Goal: Transaction & Acquisition: Purchase product/service

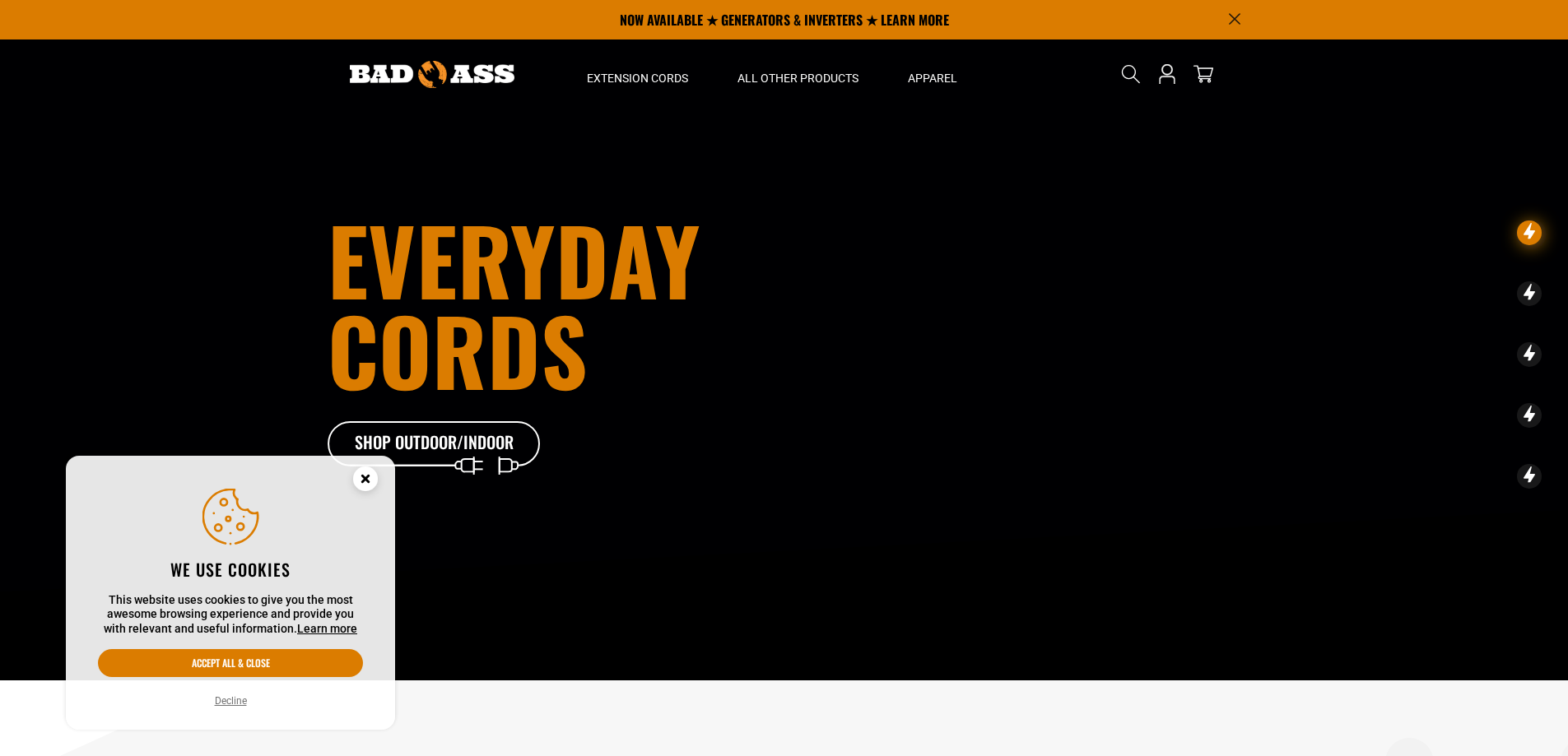
click at [362, 476] on icon "Cookie Consent" at bounding box center [365, 479] width 6 height 6
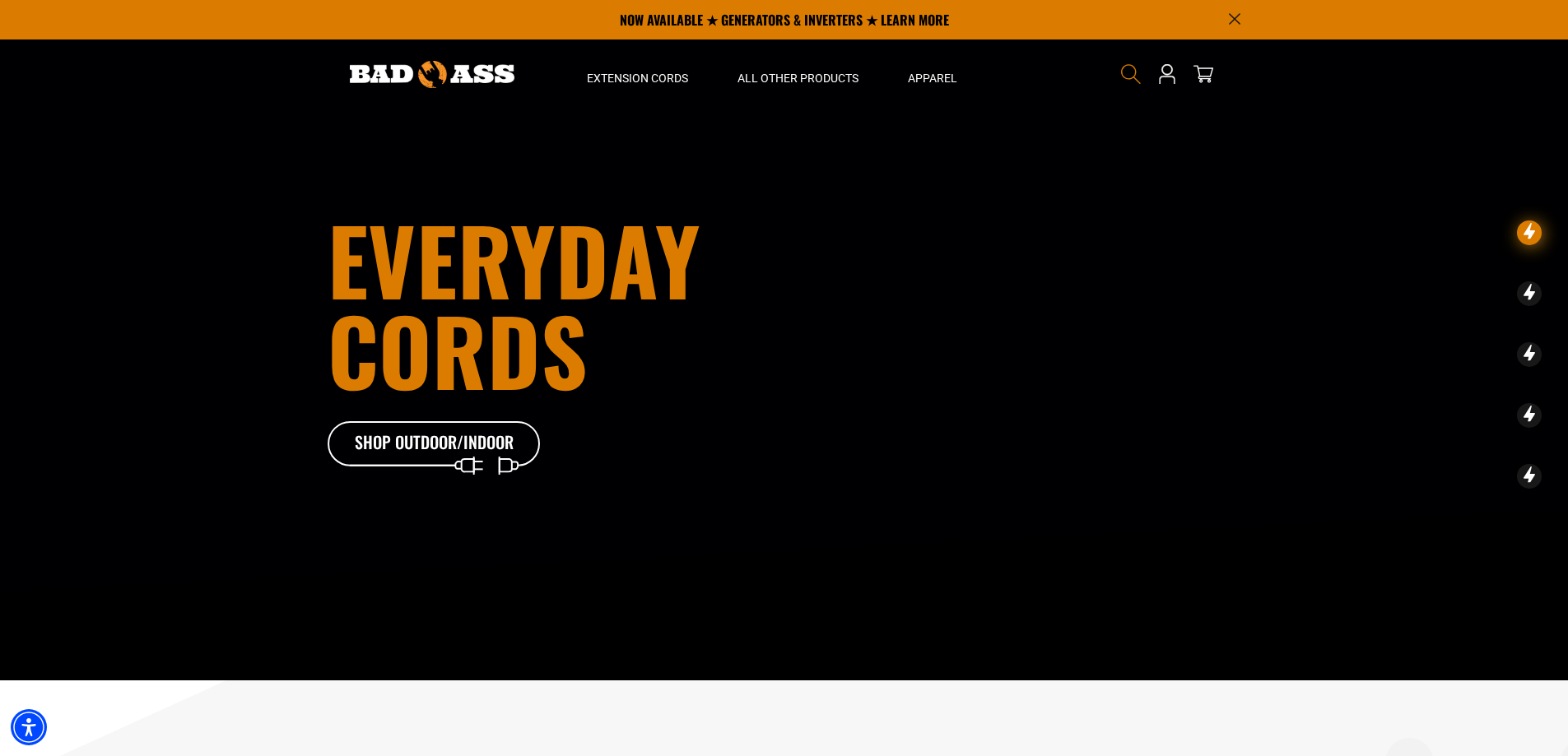
click at [1132, 70] on icon "Search" at bounding box center [1131, 74] width 21 height 21
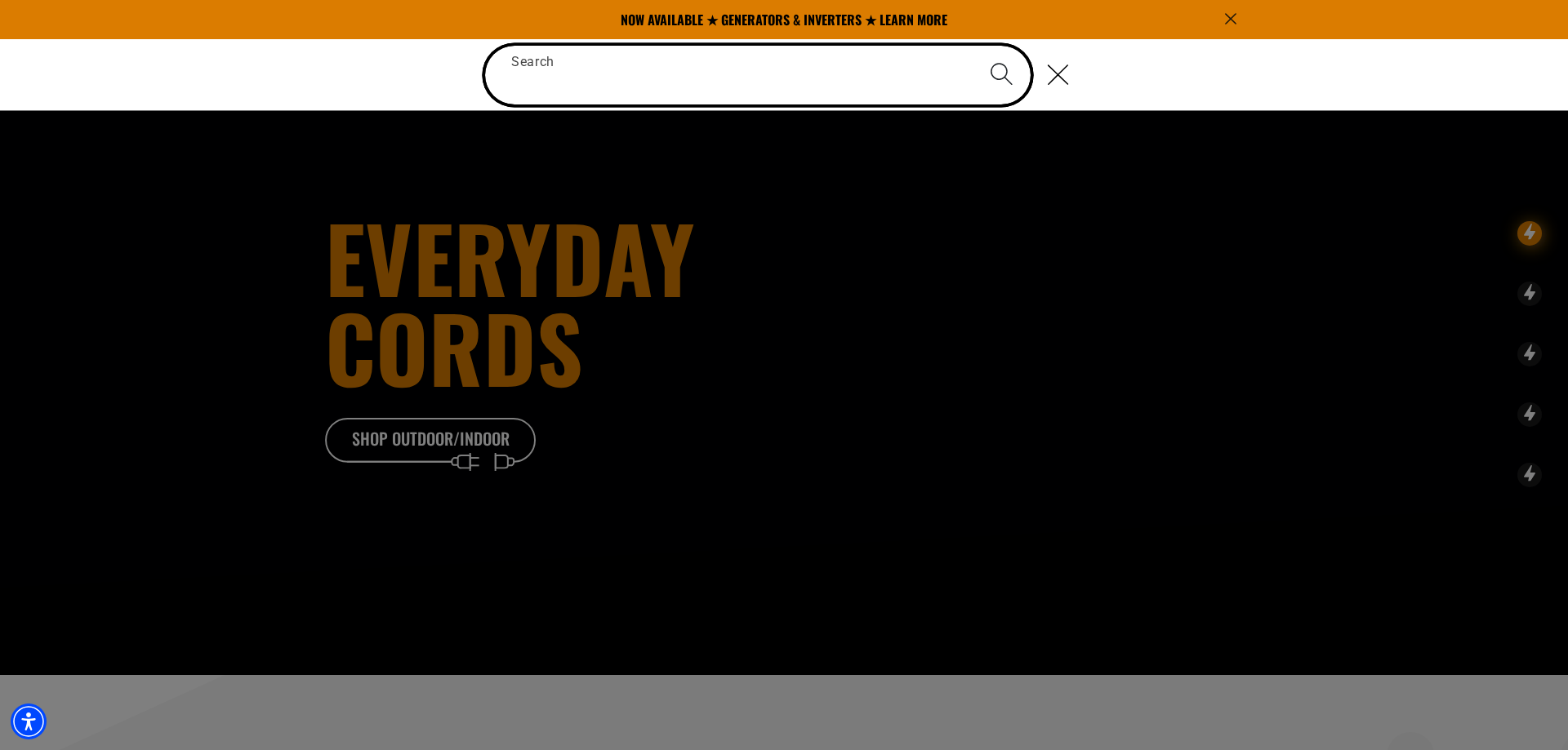
paste input "**********"
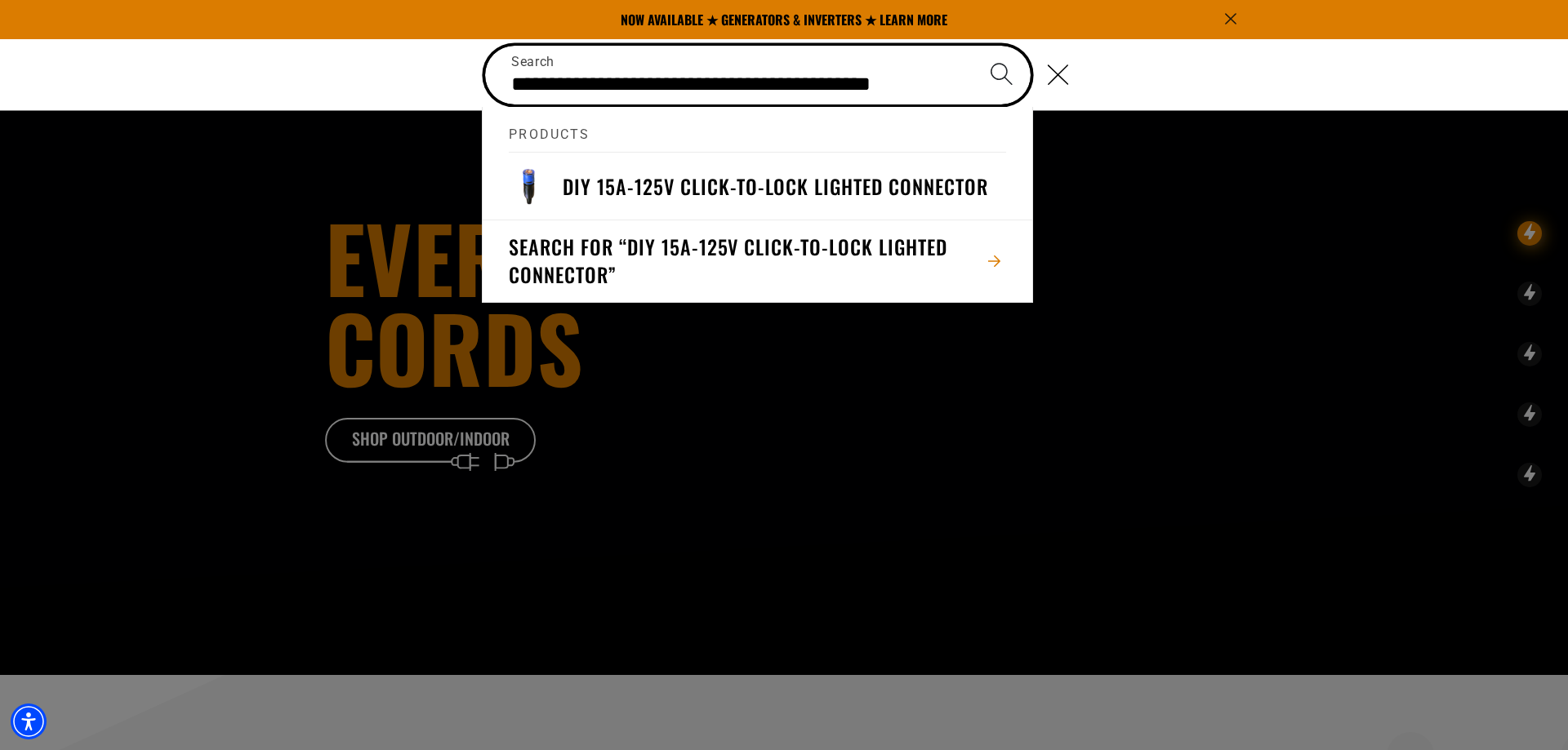
type input "**********"
click at [973, 45] on button "Search" at bounding box center [1001, 74] width 57 height 57
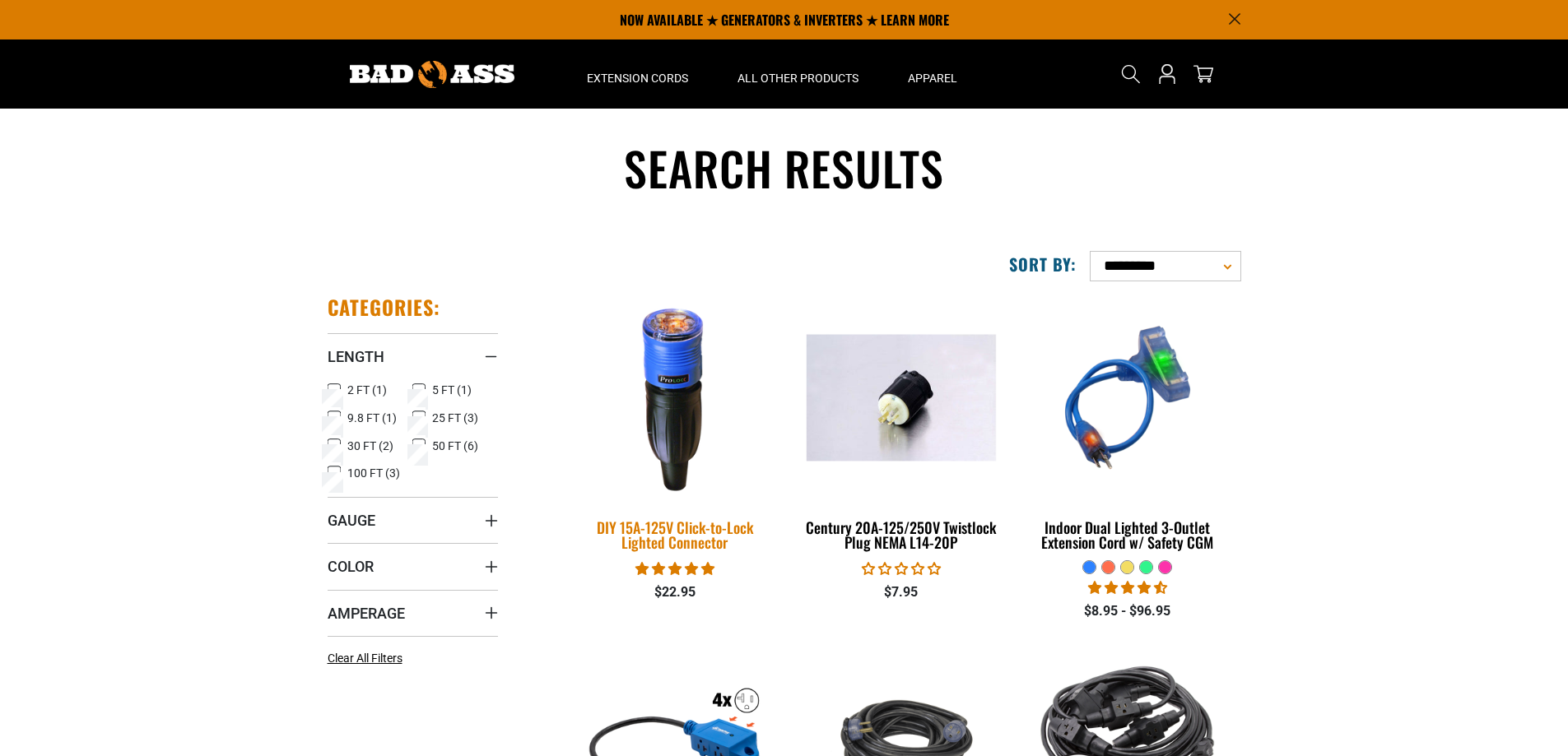
scroll to position [165, 0]
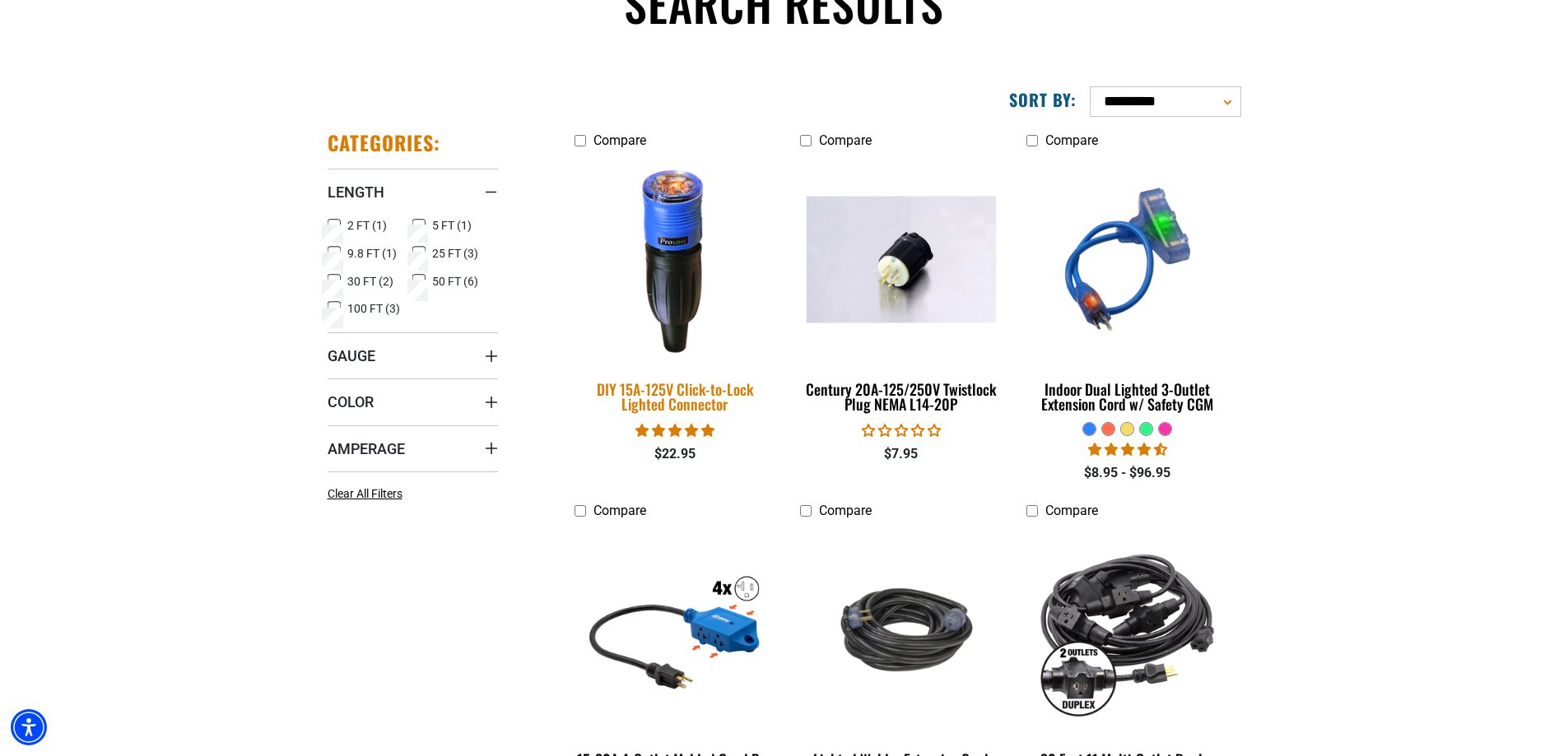
click at [682, 243] on img at bounding box center [675, 259] width 231 height 210
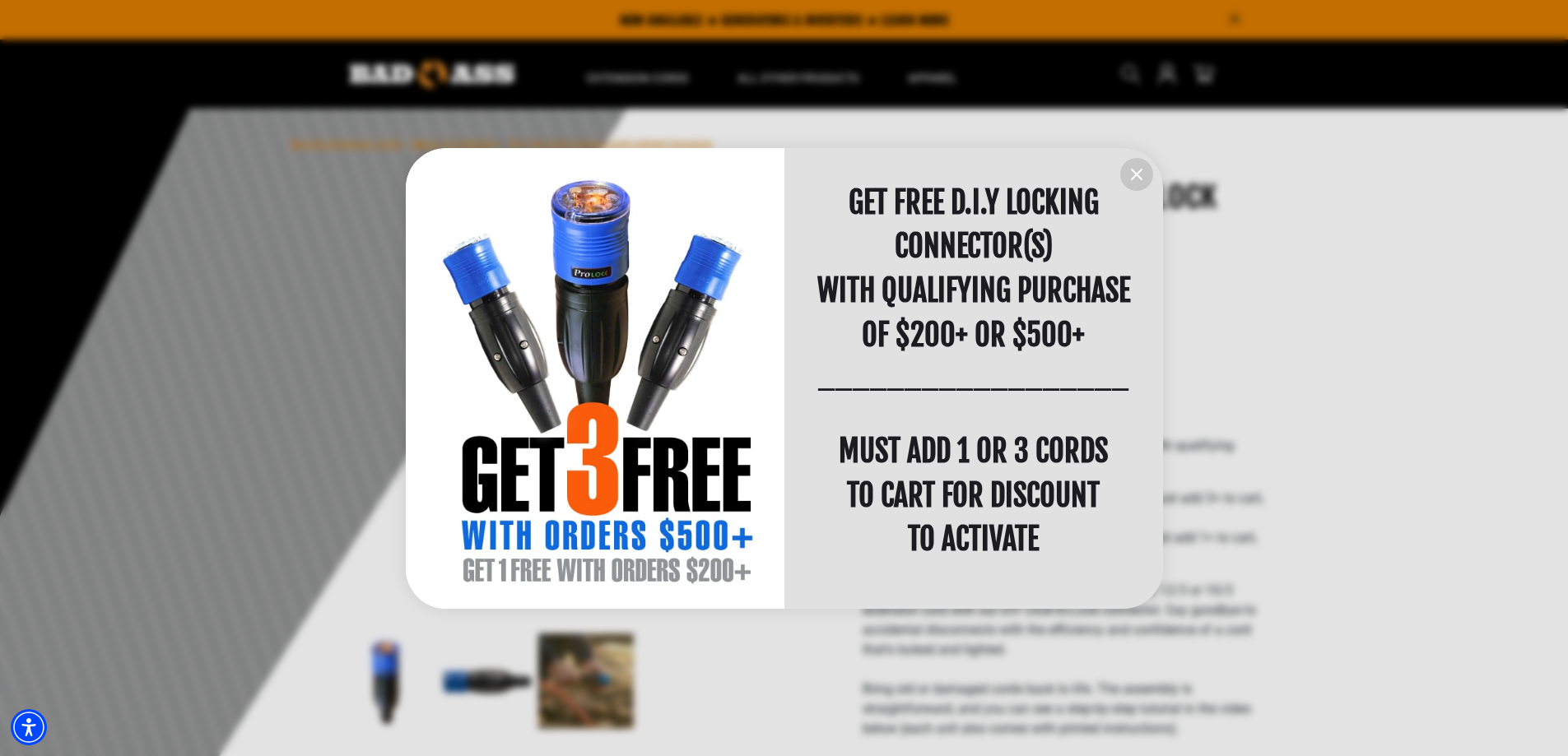
click at [1144, 182] on icon "information" at bounding box center [1136, 174] width 20 height 20
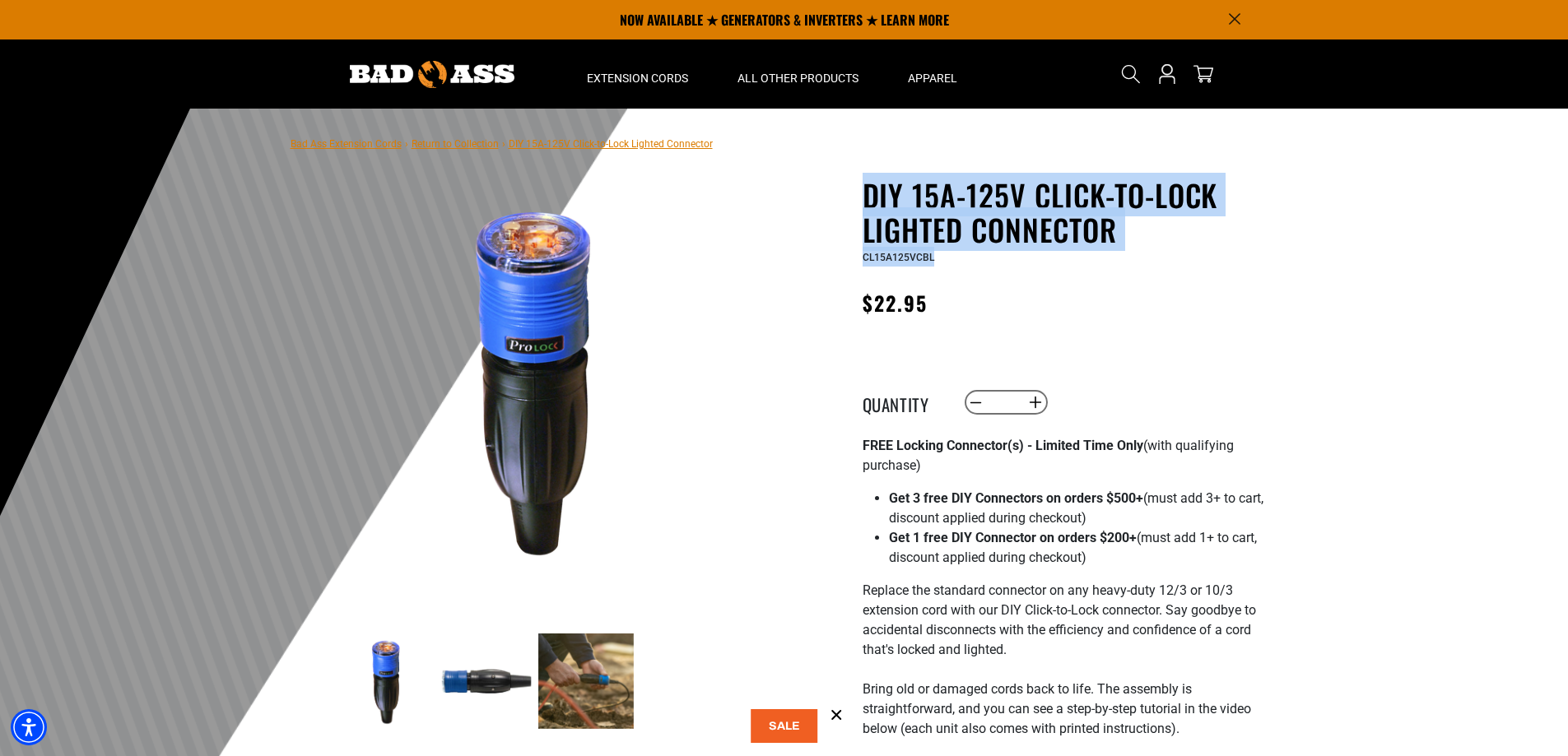
drag, startPoint x: 952, startPoint y: 259, endPoint x: 860, endPoint y: 203, distance: 107.7
click at [860, 203] on div "DIY 15A-125V Click-to-Lock Lighted Connector DIY 15A-125V Click-to-Lock Lighted…" at bounding box center [1032, 749] width 470 height 1143
copy div "DIY 15A-125V Click-to-Lock Lighted Connector DIY 15A-125V Click-to-Lock Lighted…"
click at [1030, 408] on button "Increase quantity for DIY 15A-125V Click-to-Lock Lighted Connector" at bounding box center [1035, 402] width 26 height 28
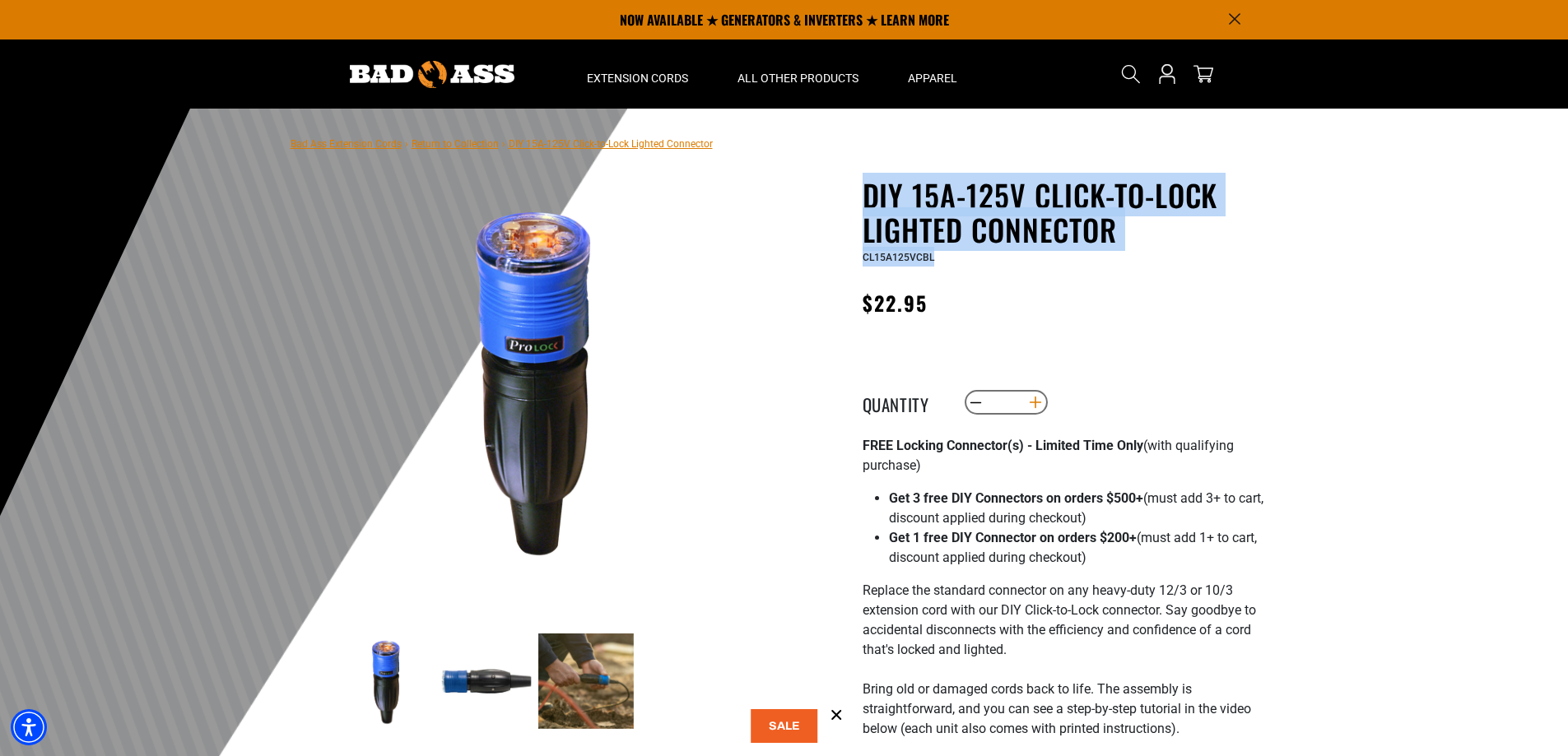
click at [1030, 408] on button "Increase quantity for DIY 15A-125V Click-to-Lock Lighted Connector" at bounding box center [1035, 402] width 26 height 28
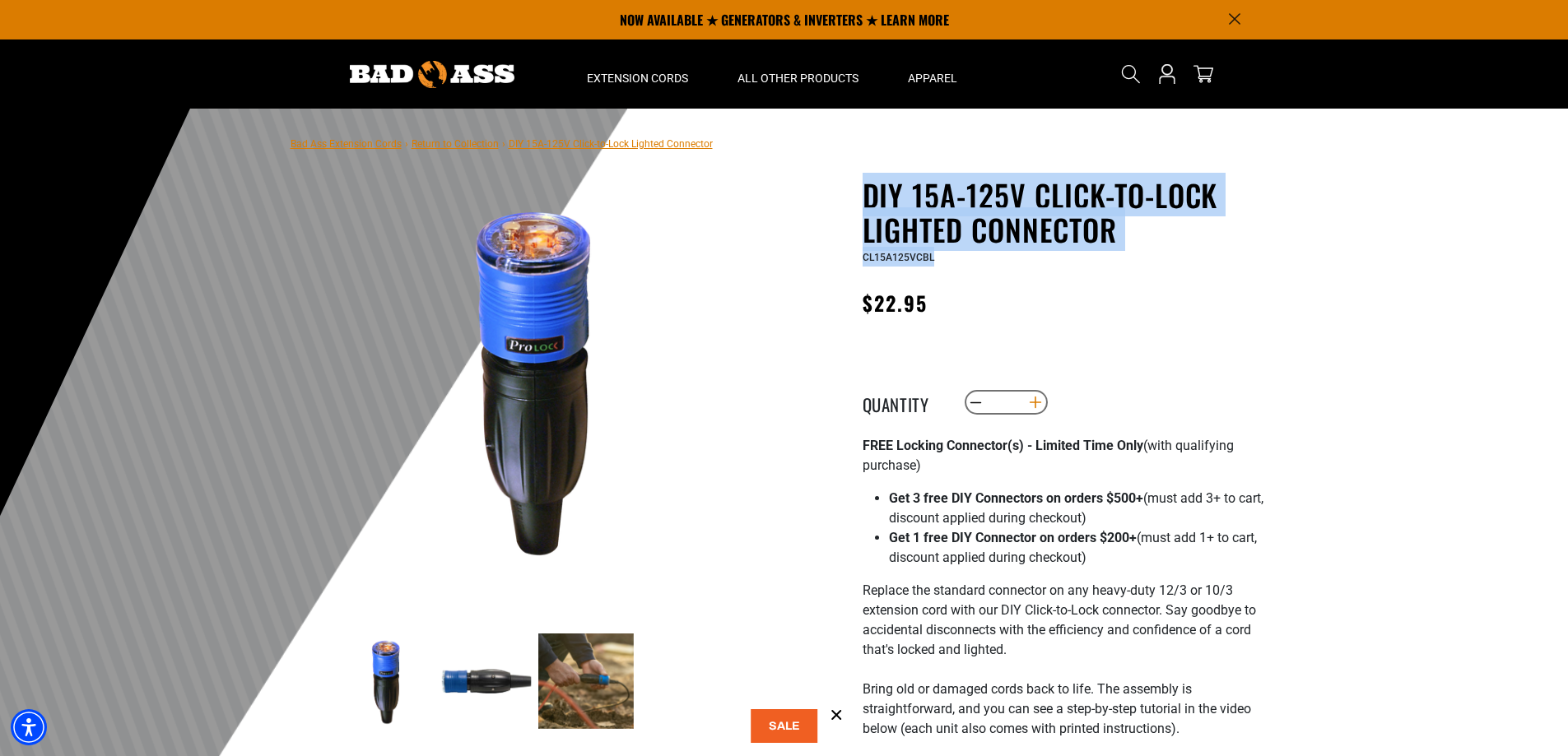
type input "*"
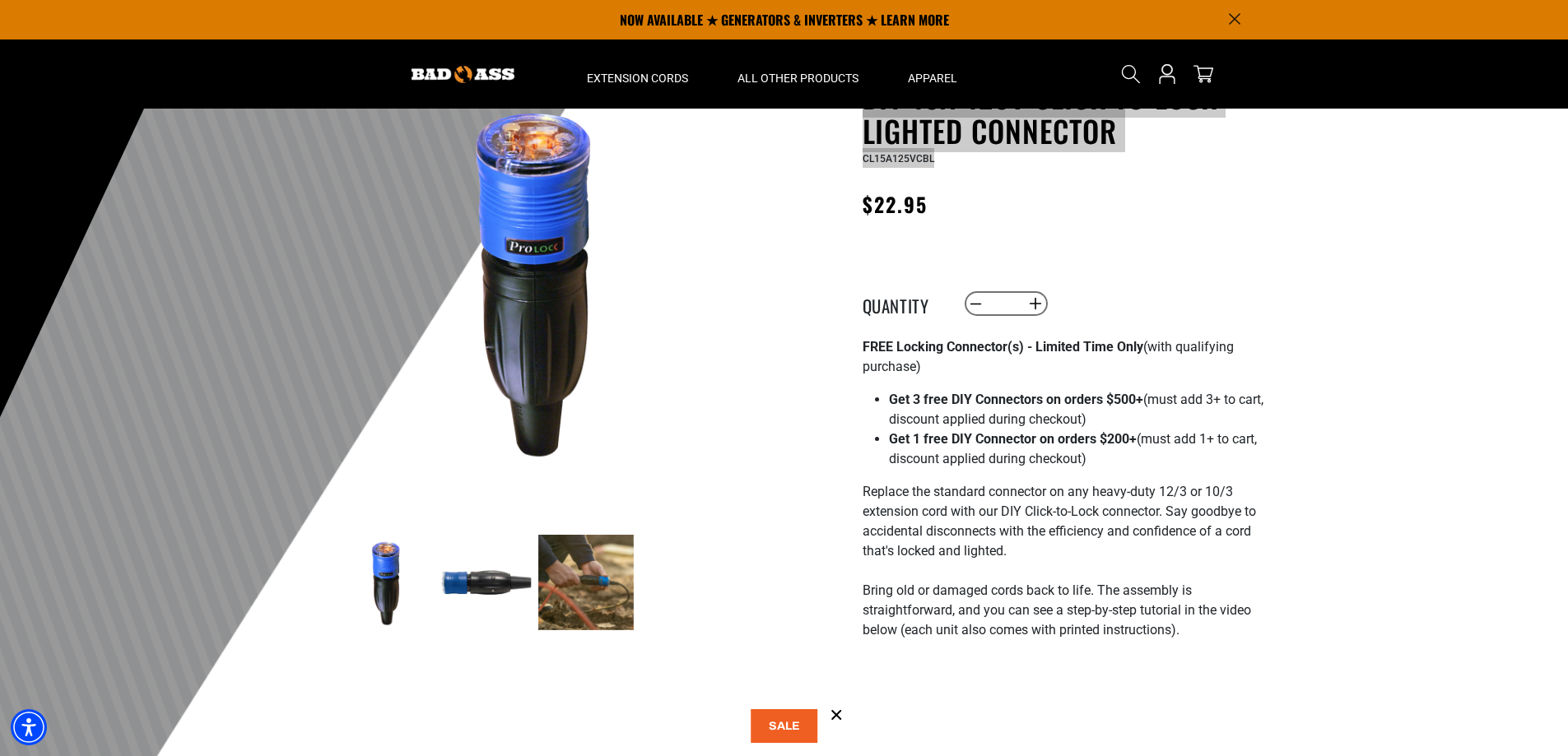
scroll to position [82, 0]
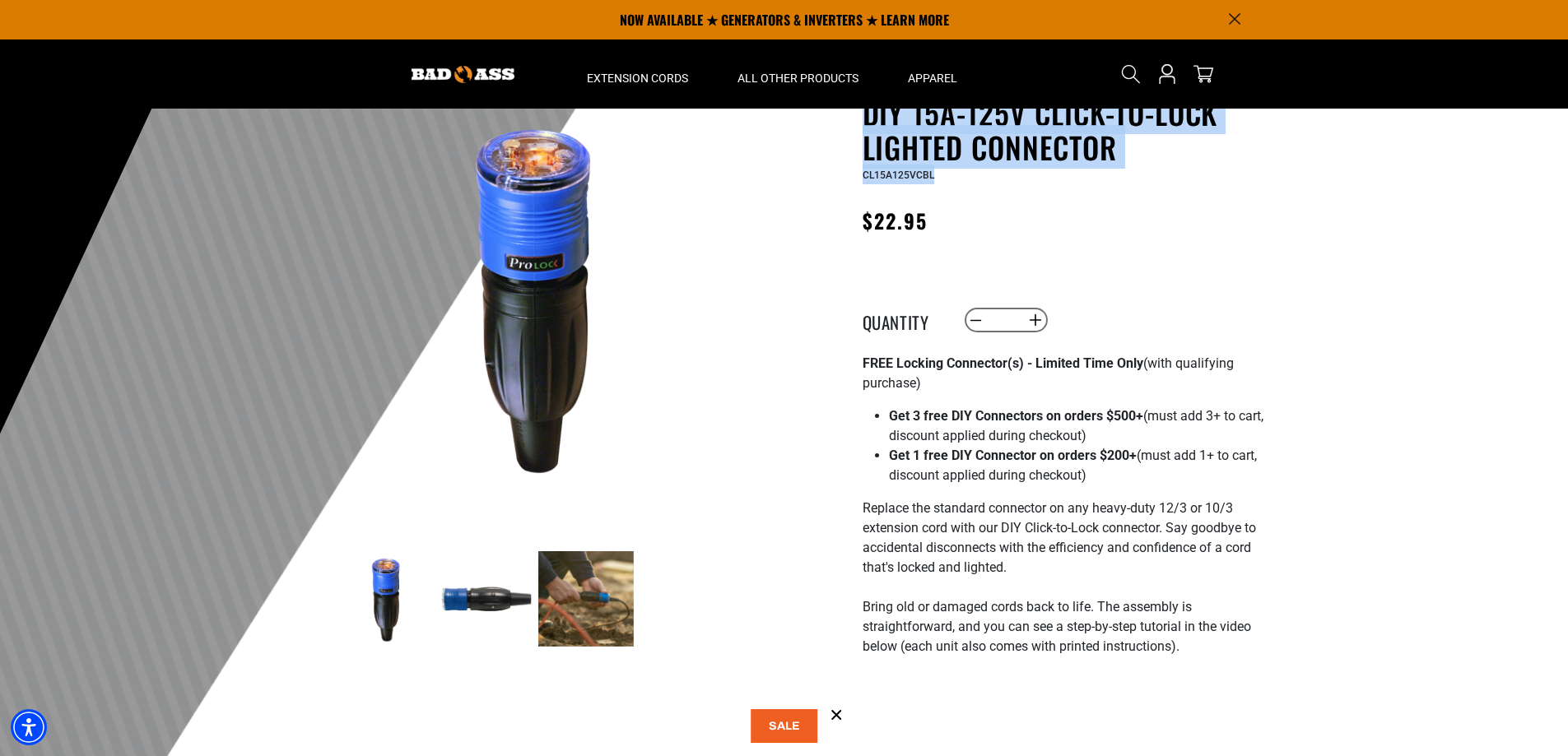
click at [839, 712] on icon at bounding box center [836, 715] width 9 height 9
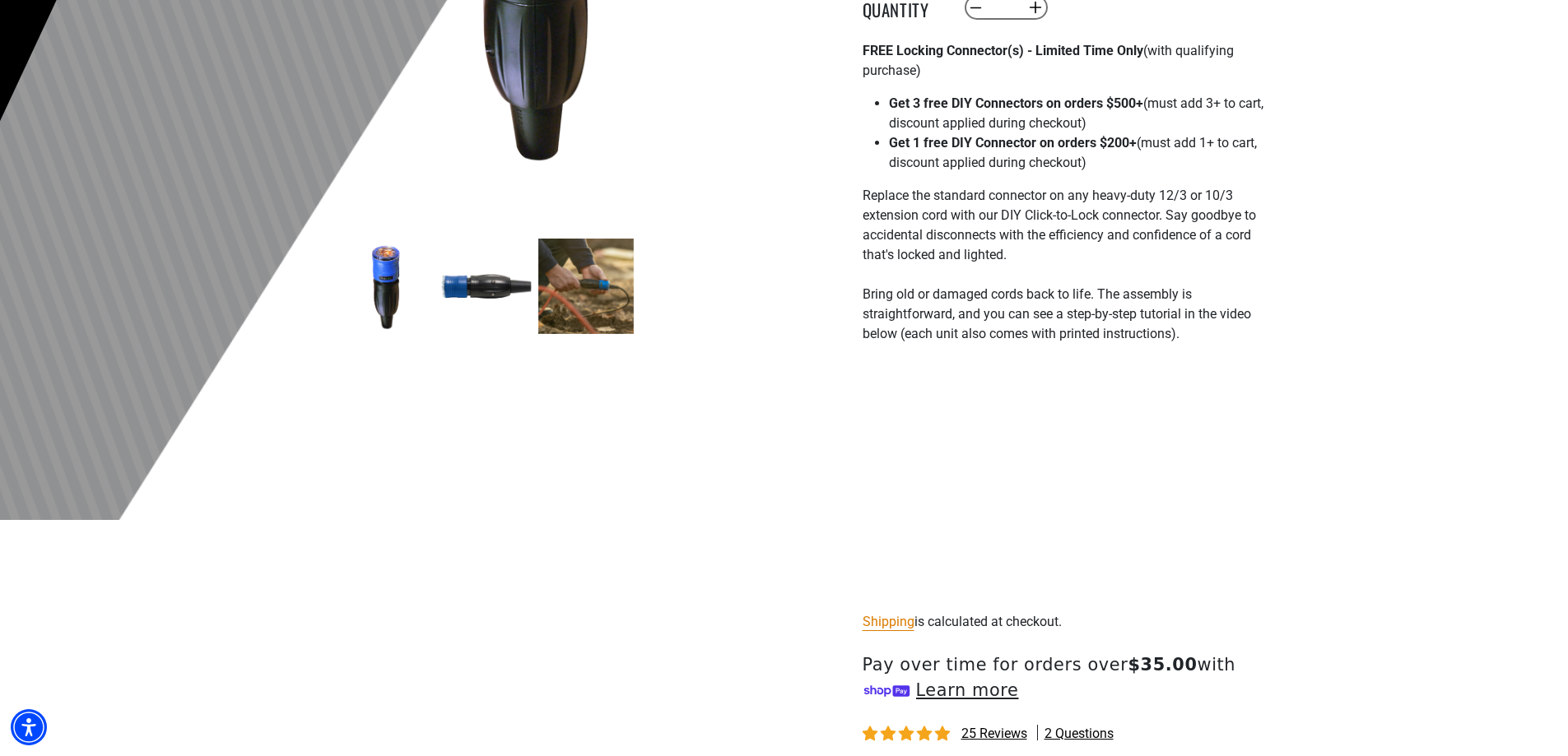
scroll to position [494, 0]
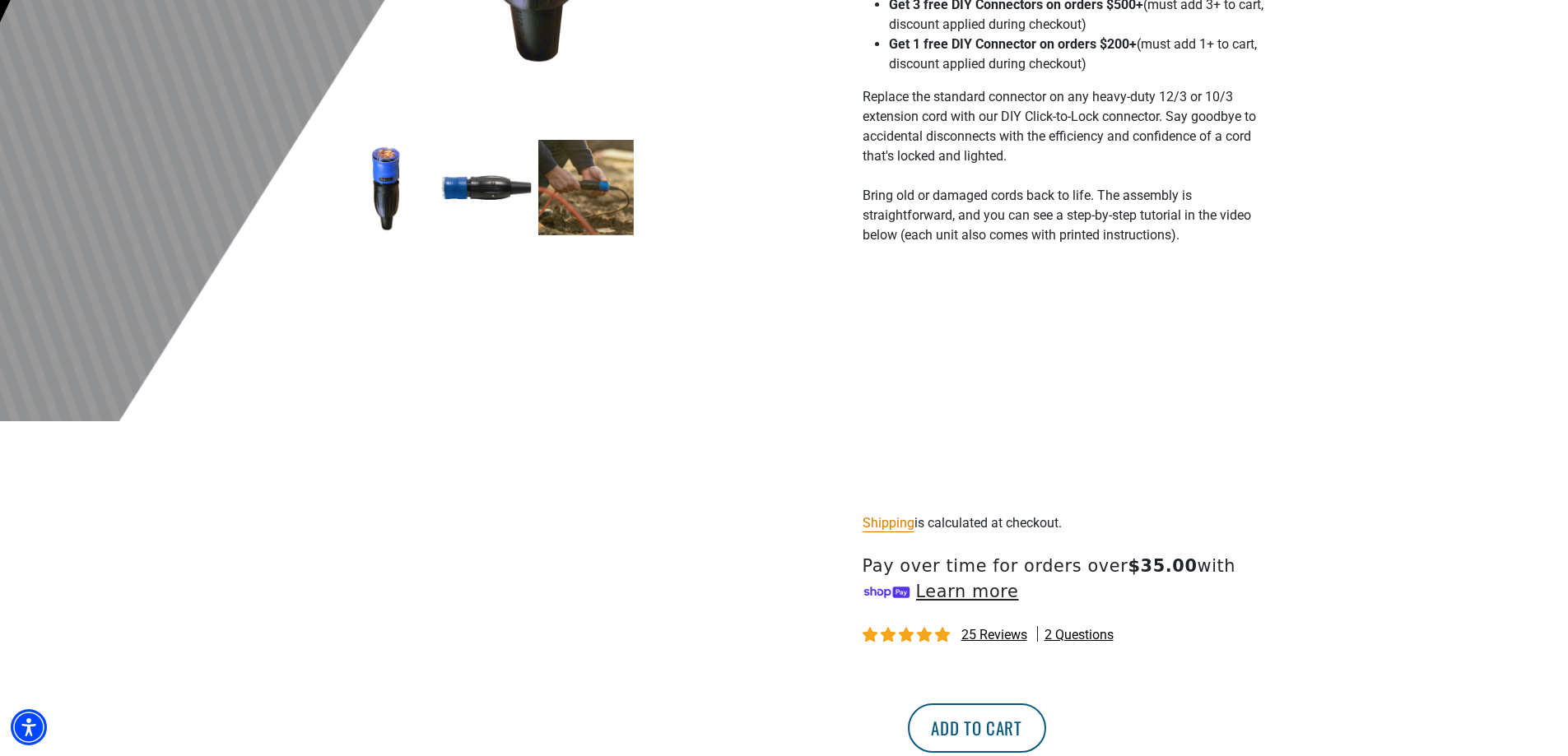
click at [1046, 719] on button "Add to cart" at bounding box center [976, 728] width 138 height 50
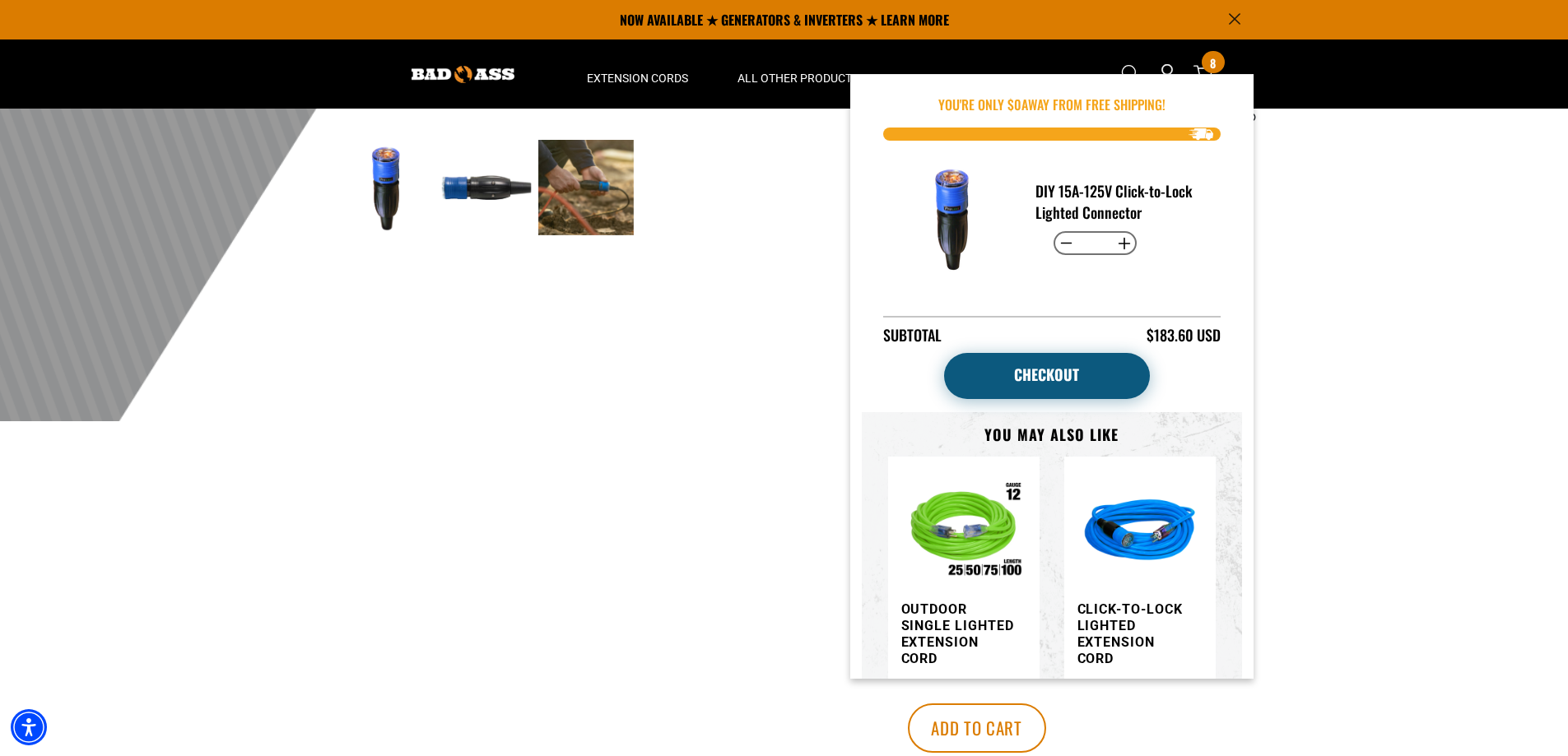
click at [1060, 374] on link "Checkout" at bounding box center [1047, 376] width 206 height 46
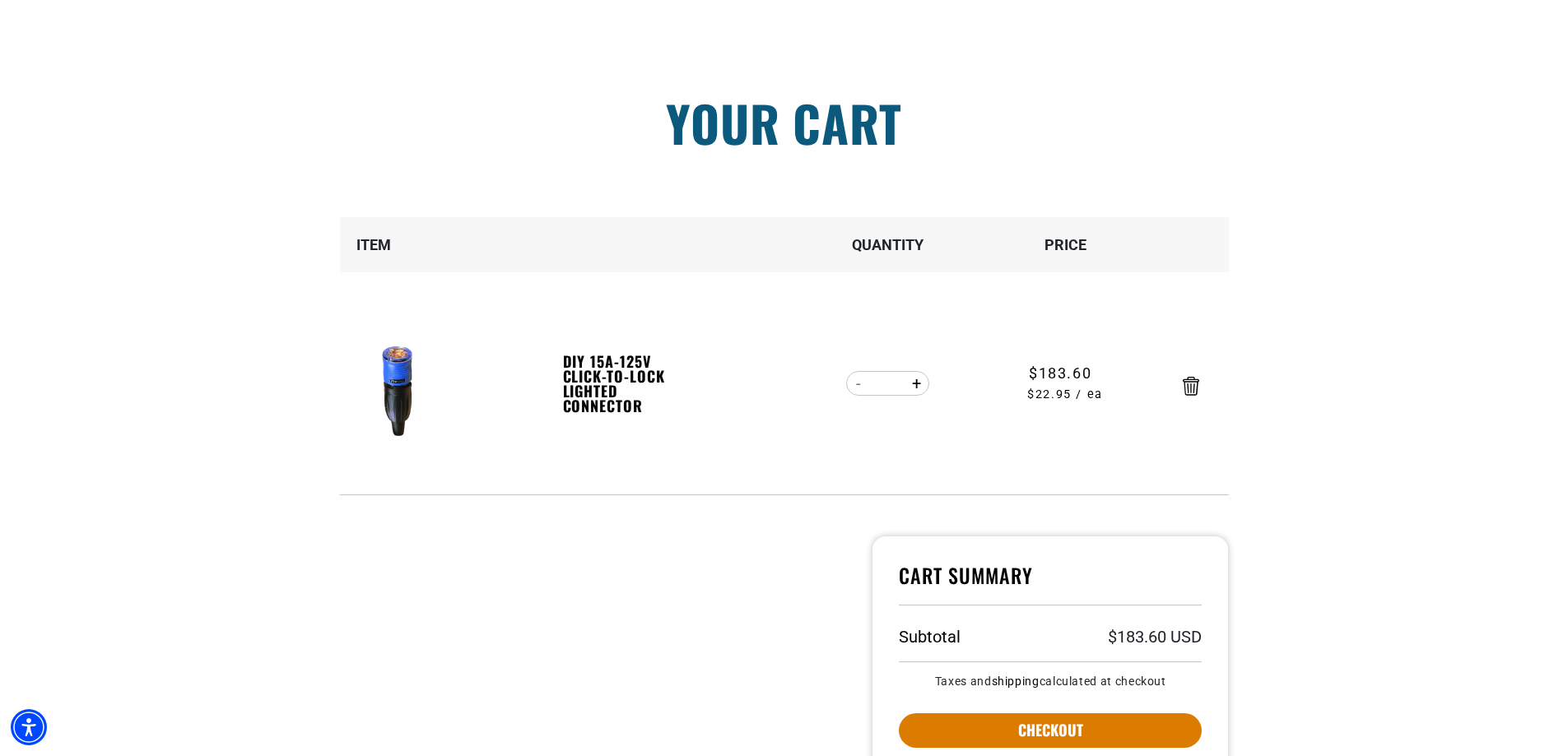
scroll to position [247, 0]
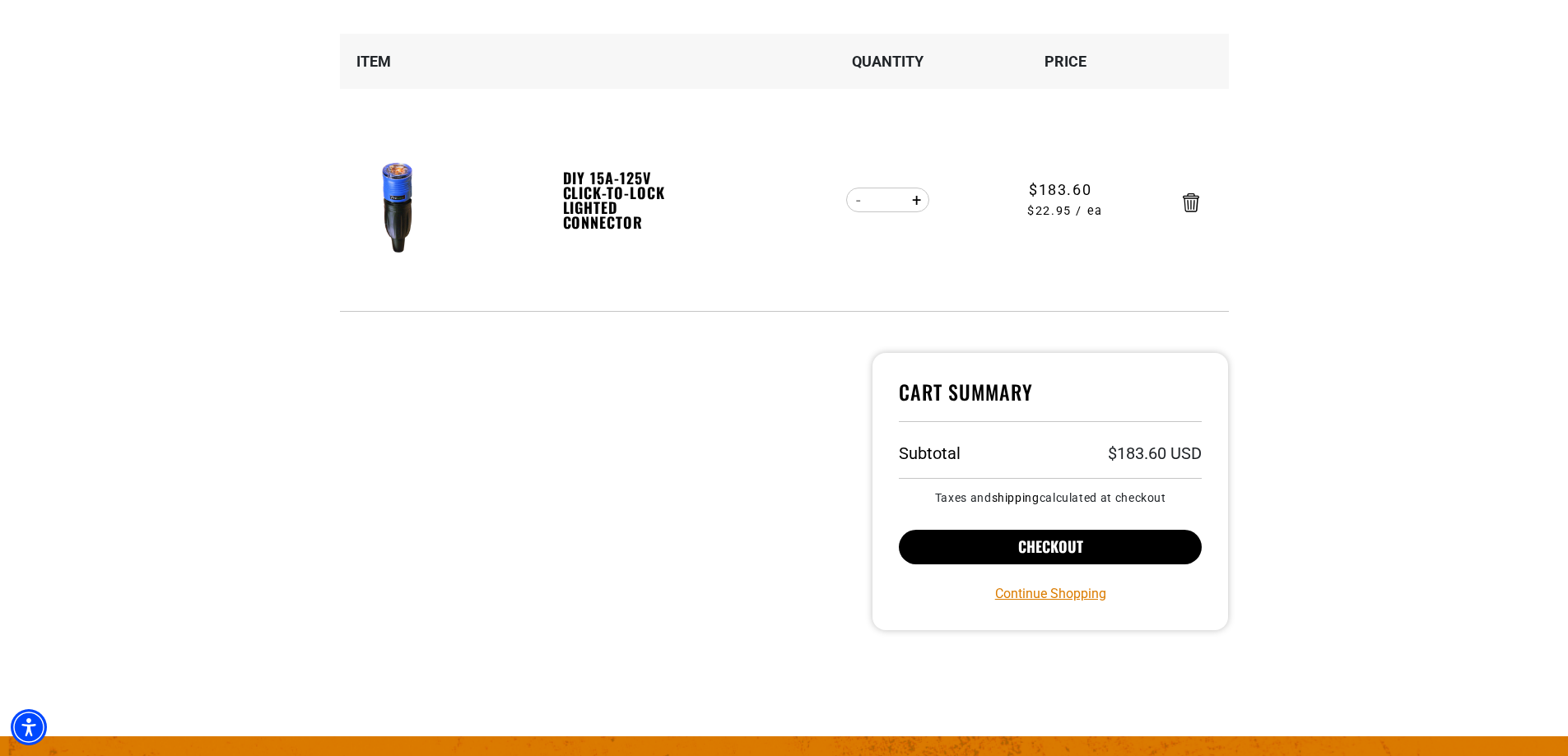
click at [1095, 539] on button "Checkout" at bounding box center [1051, 547] width 304 height 34
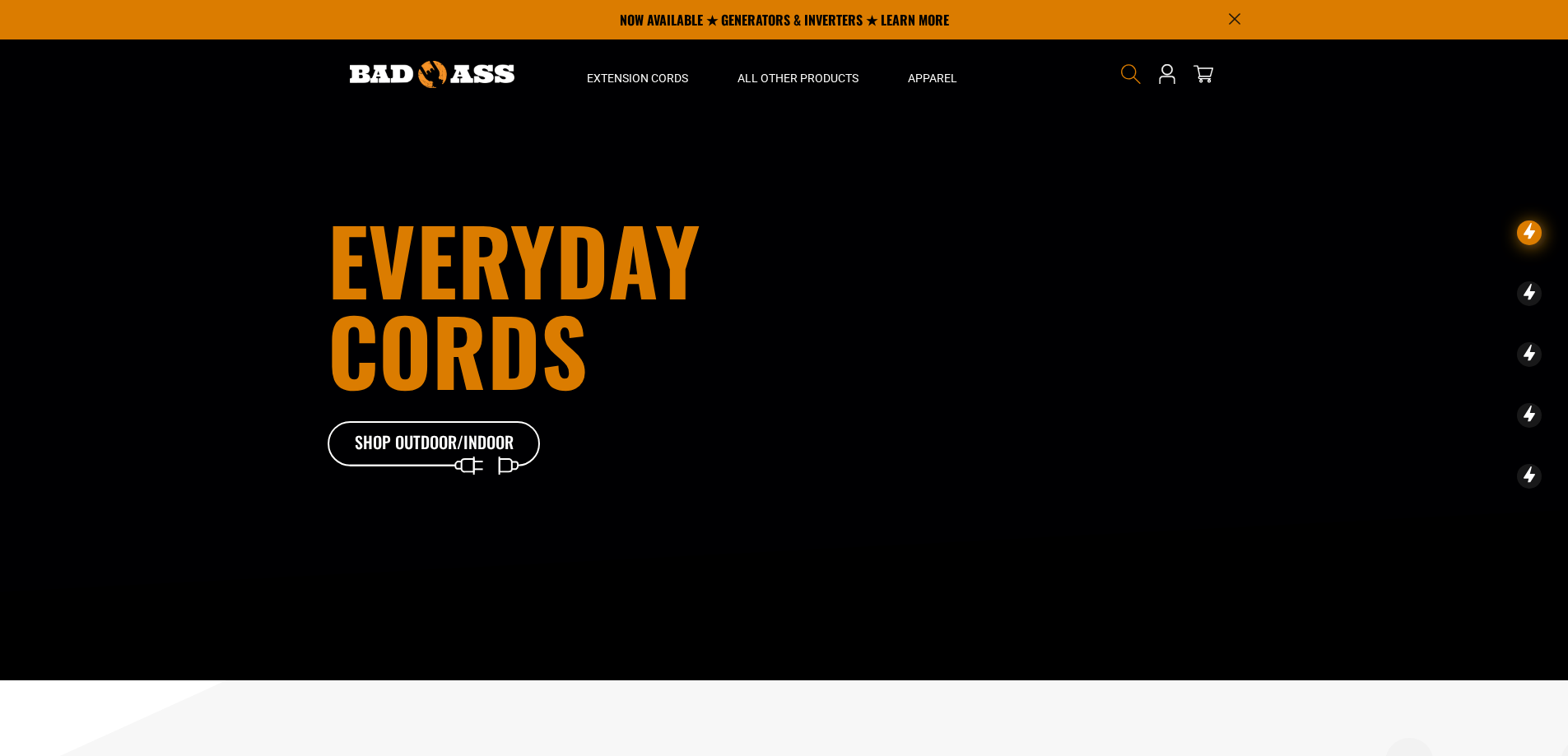
click at [1130, 79] on use "Search" at bounding box center [1131, 73] width 20 height 20
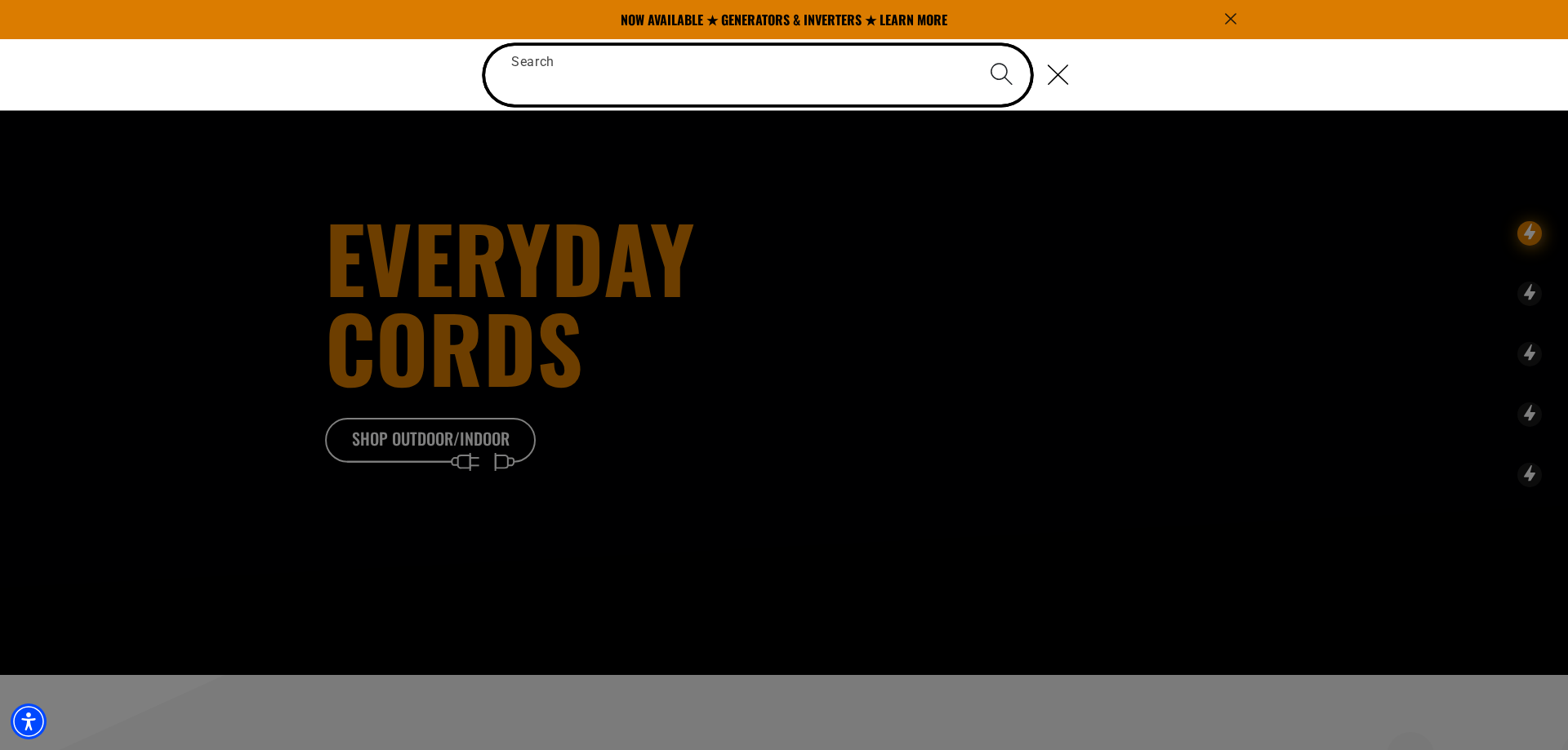
paste input "**********"
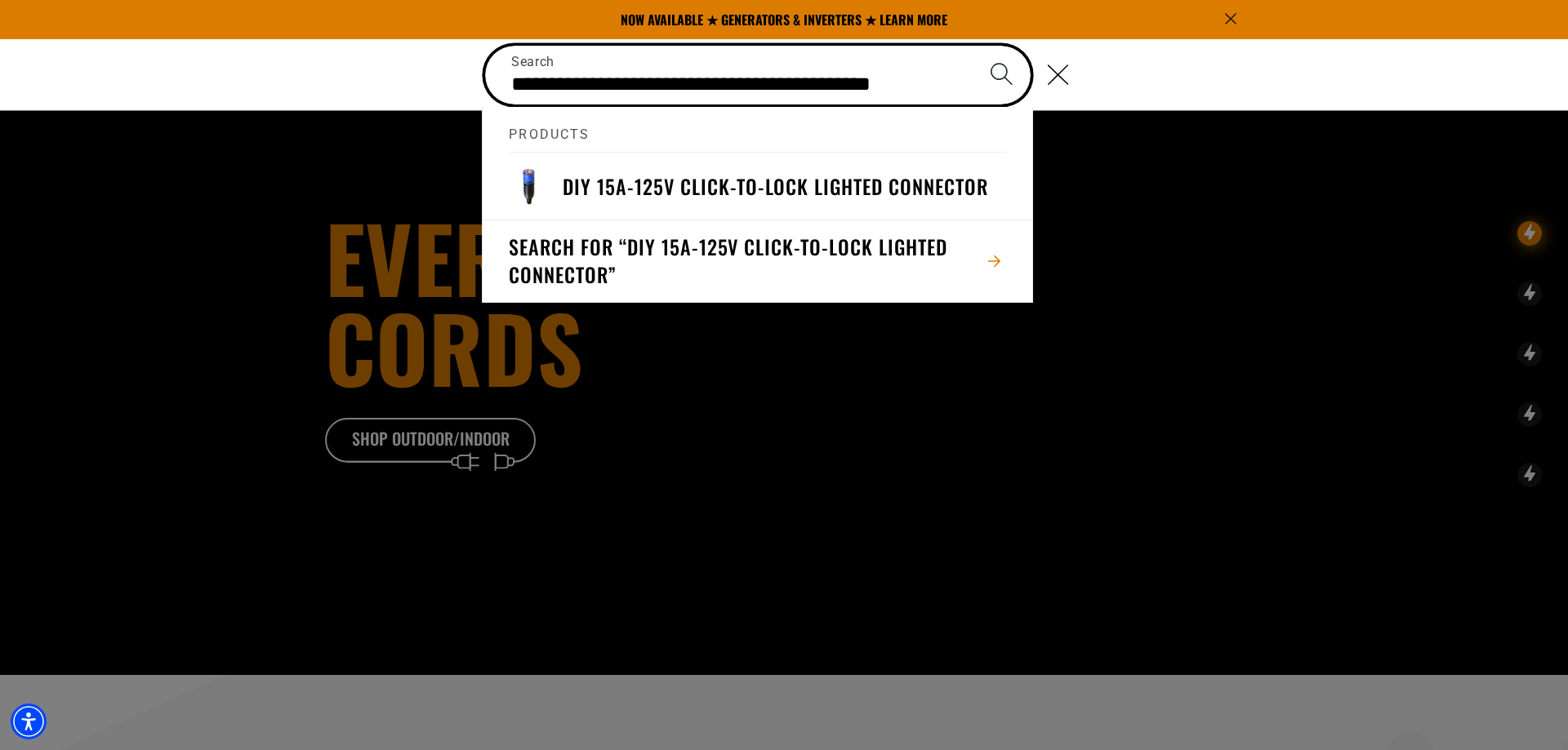
type input "**********"
click at [973, 45] on button "Search" at bounding box center [1001, 74] width 57 height 57
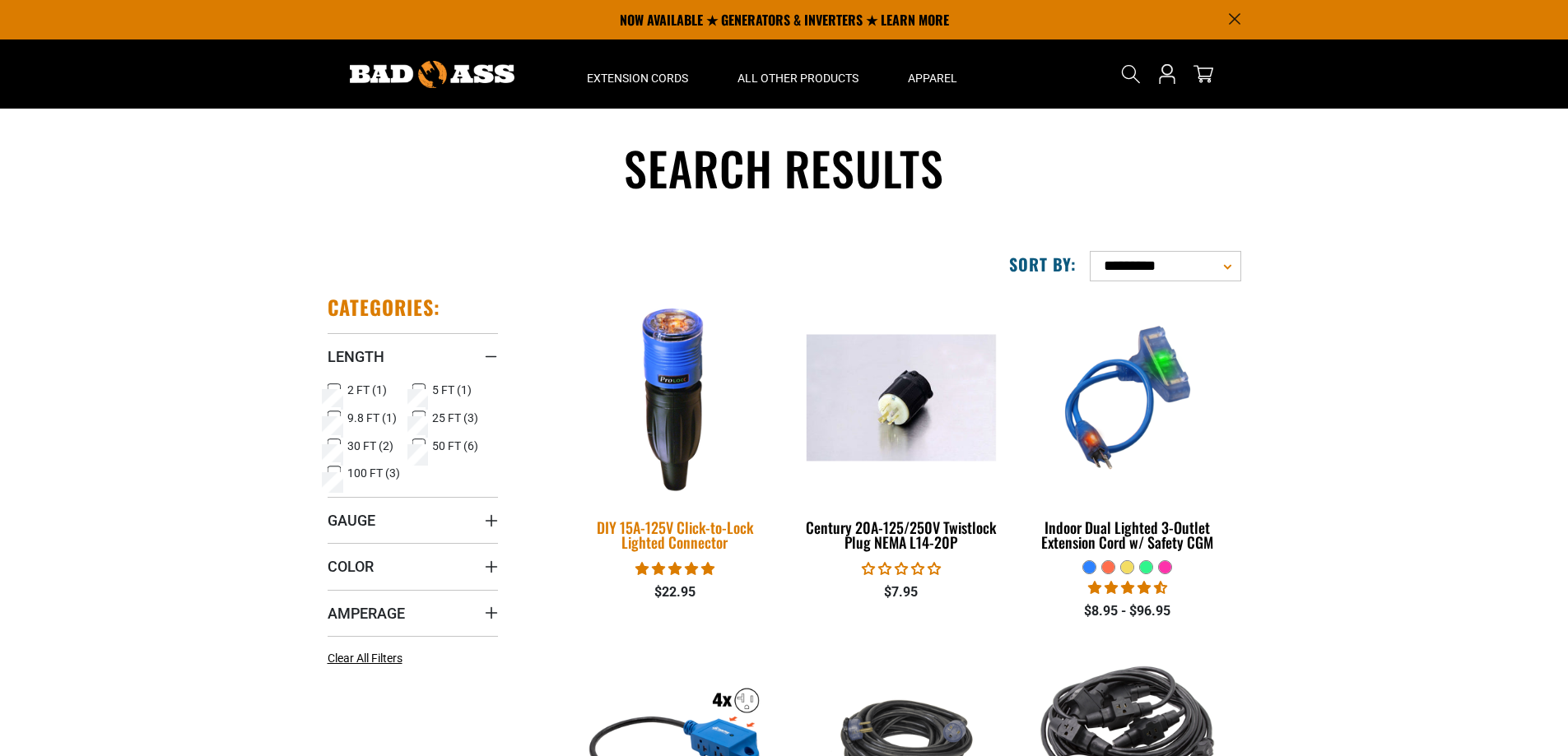
click at [692, 414] on img at bounding box center [675, 397] width 231 height 210
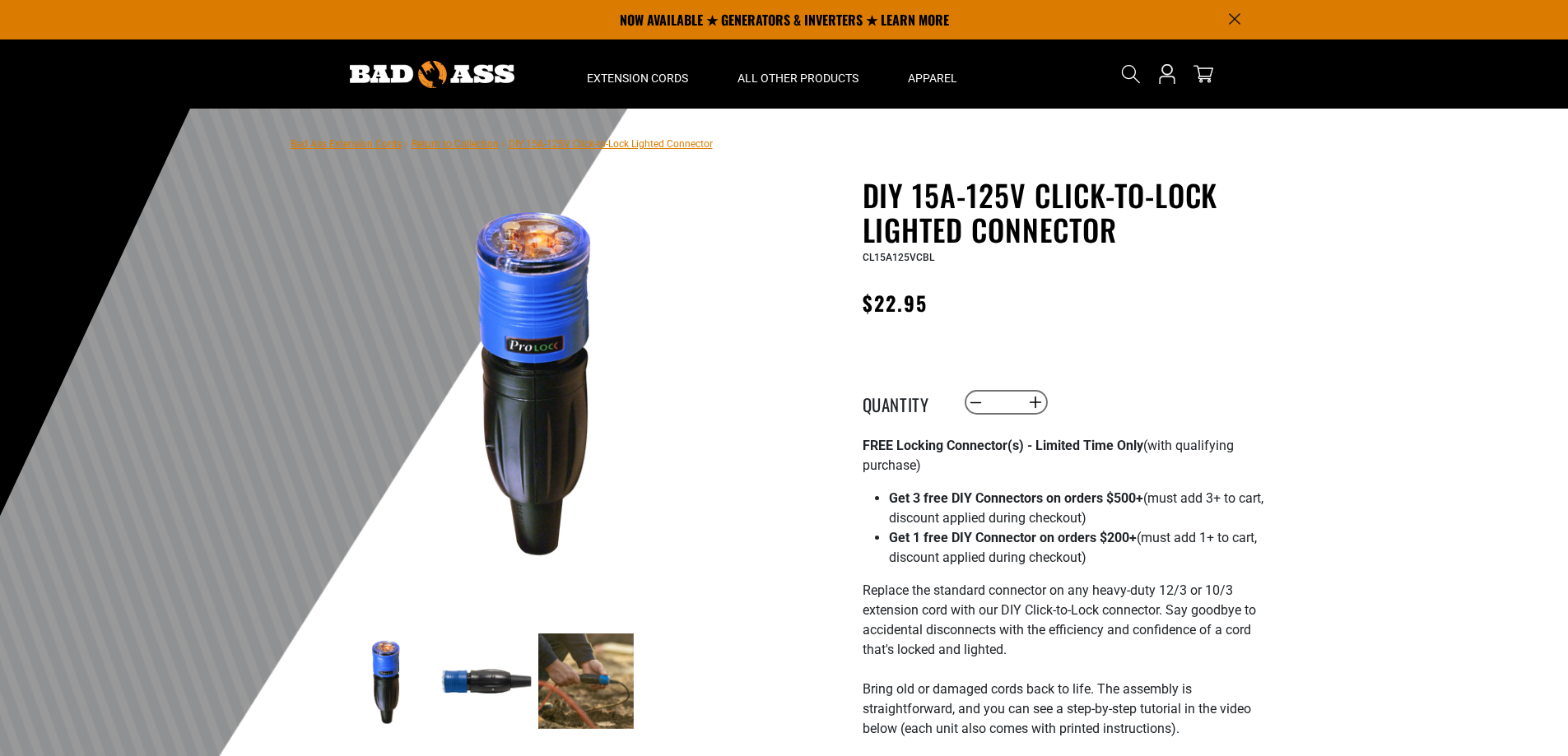
click at [949, 255] on div "CL15A125VCBL" at bounding box center [1064, 256] width 403 height 20
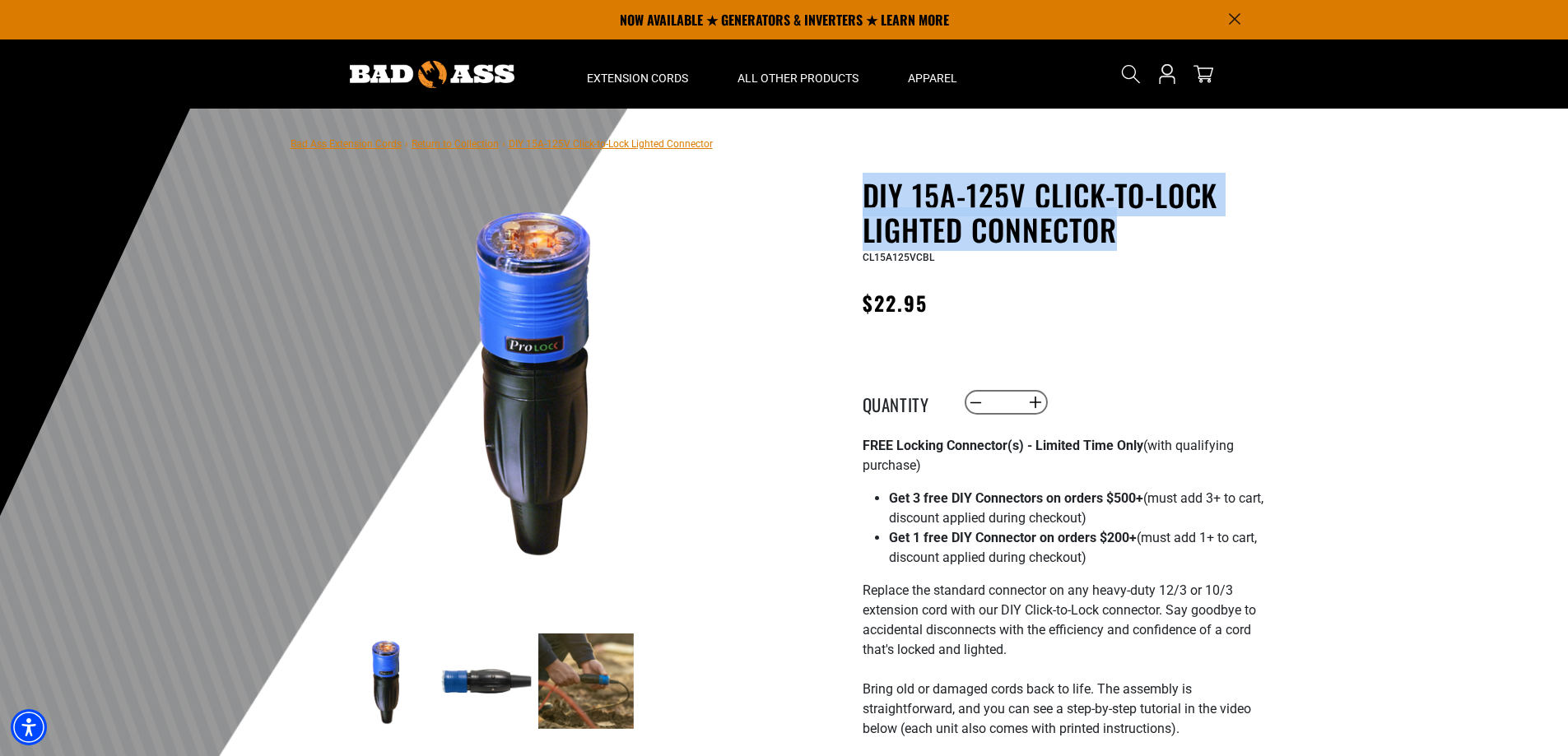
drag, startPoint x: 1134, startPoint y: 233, endPoint x: 861, endPoint y: 199, distance: 275.1
click at [861, 199] on div "DIY 15A-125V Click-to-Lock Lighted Connector DIY 15A-125V Click-to-Lock Lighted…" at bounding box center [1032, 749] width 470 height 1143
click at [997, 239] on h1 "DIY 15A-125V Click-to-Lock Lighted Connector" at bounding box center [1064, 212] width 403 height 70
